Goal: Information Seeking & Learning: Learn about a topic

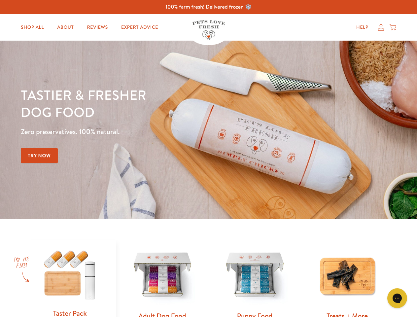
click at [208, 158] on div "Tastier & fresher dog food Zero preservatives. 100% natural. Try Now" at bounding box center [146, 129] width 250 height 87
click at [397, 298] on icon "Gorgias live chat" at bounding box center [397, 298] width 6 height 6
